Goal: Find contact information: Find contact information

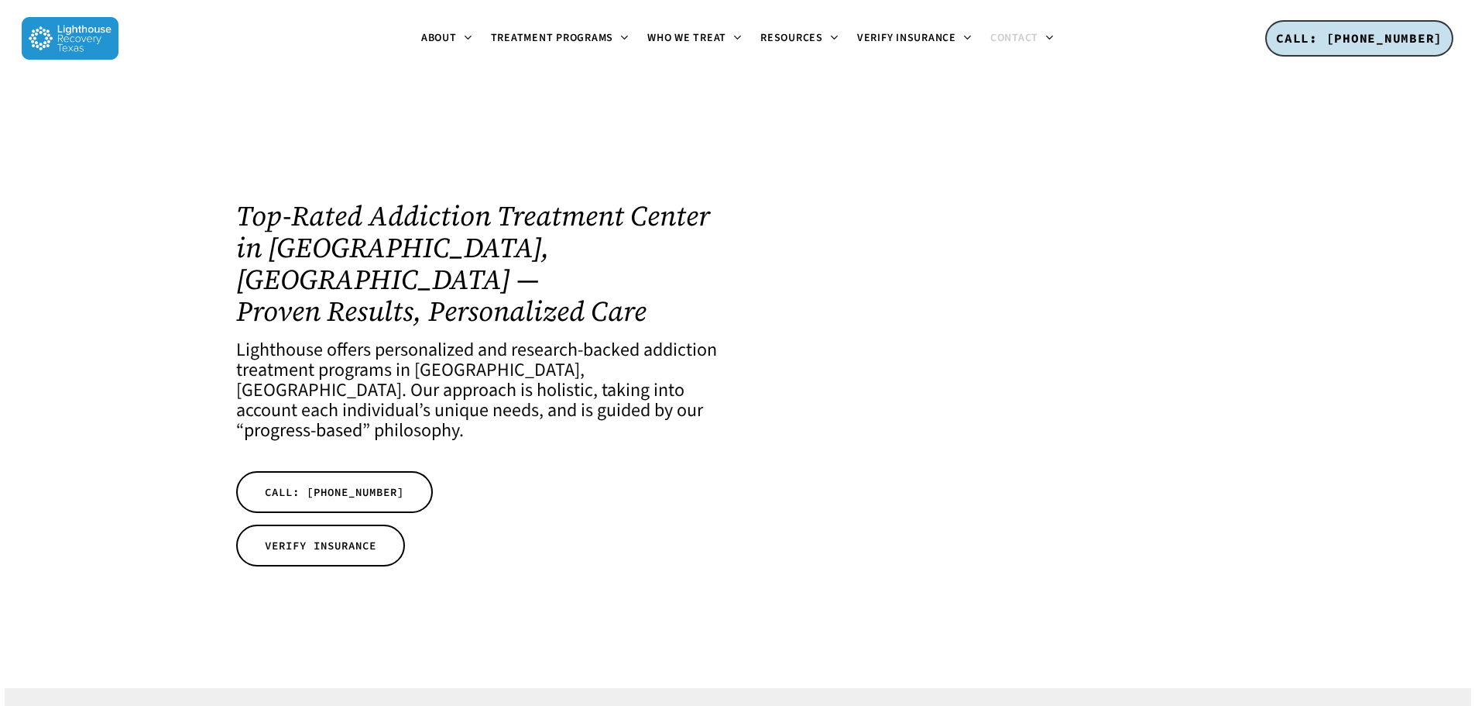
click at [1009, 38] on span "Contact" at bounding box center [1015, 37] width 48 height 15
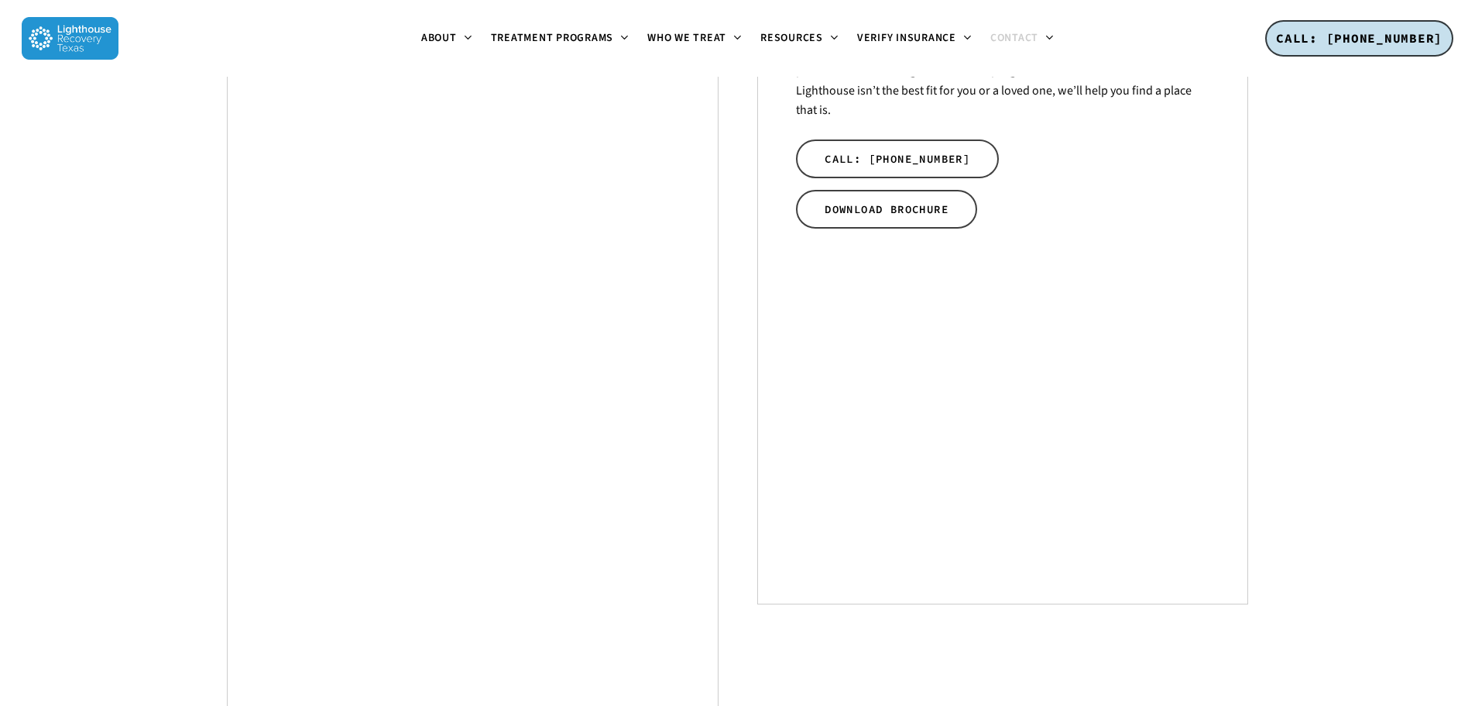
scroll to position [563, 0]
